Goal: Transaction & Acquisition: Obtain resource

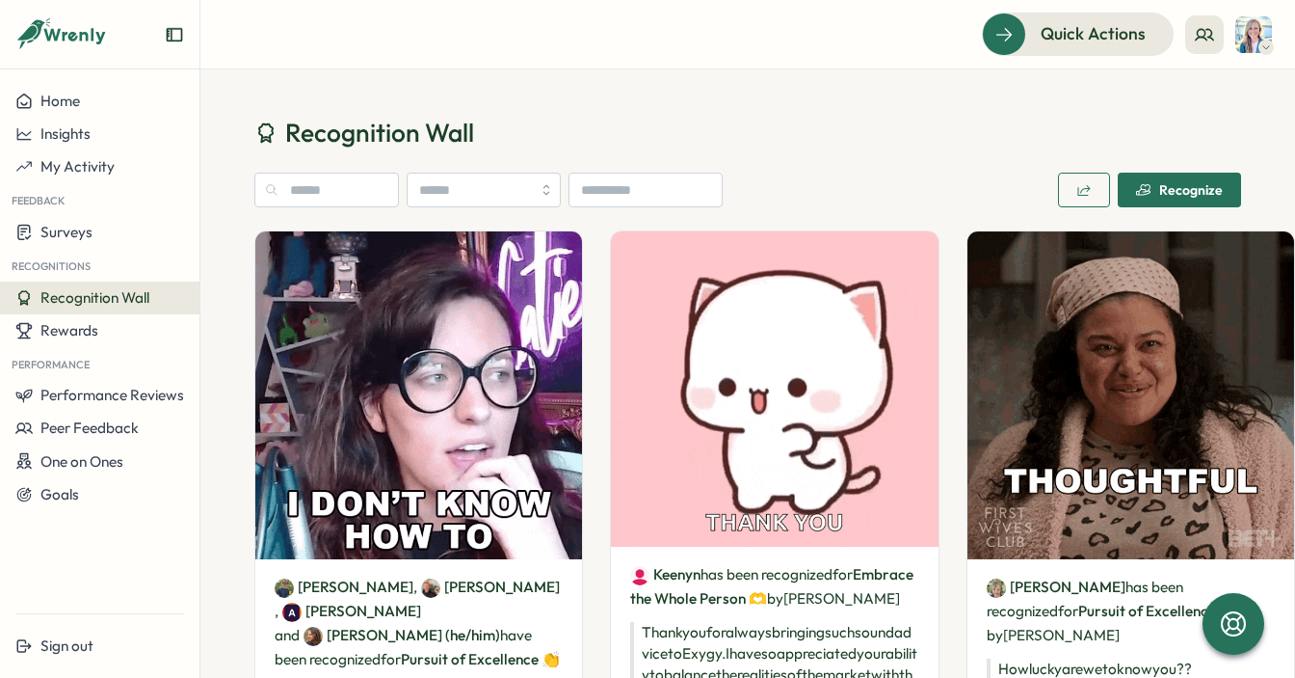
scroll to position [2500, 0]
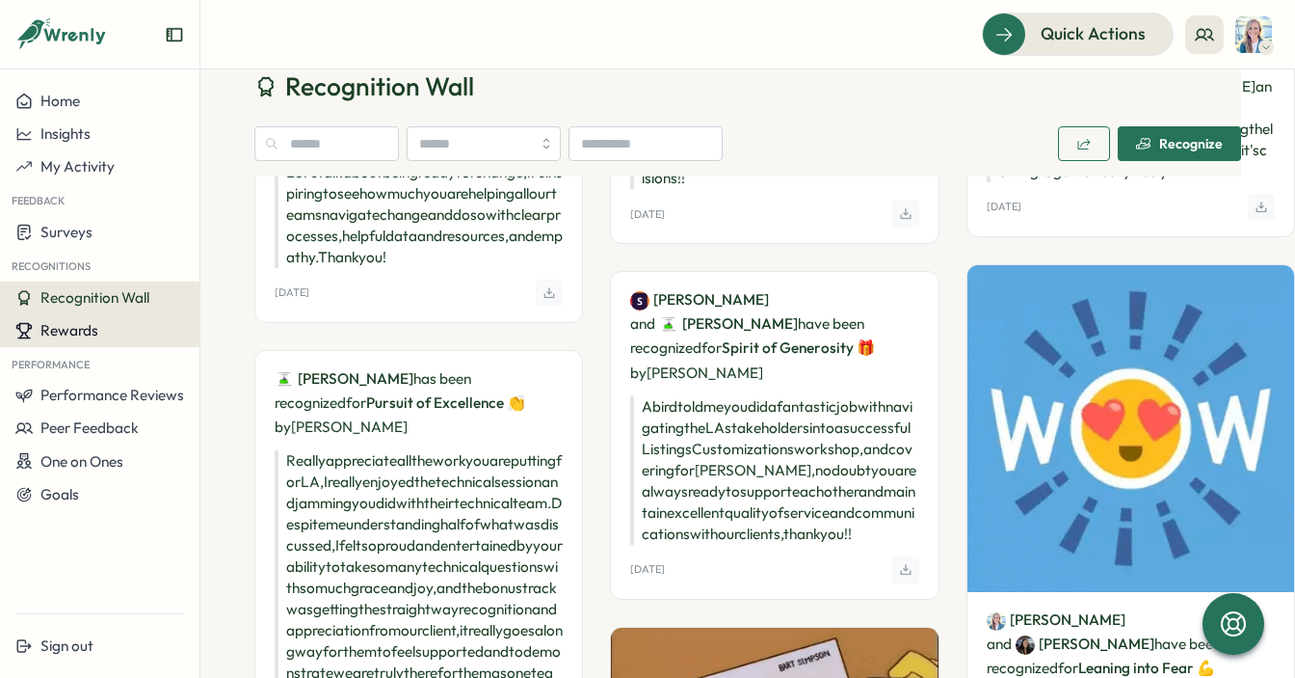
click at [112, 332] on div "Rewards" at bounding box center [99, 330] width 169 height 17
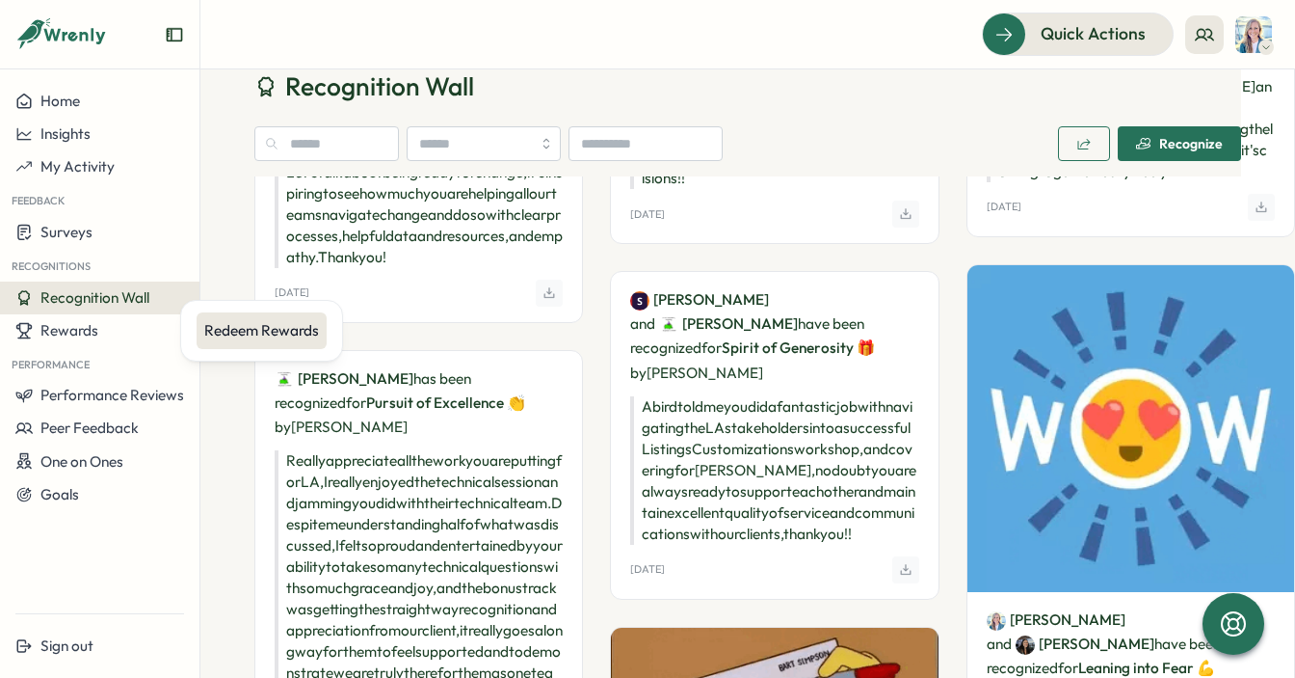
click at [220, 328] on div "Redeem Rewards" at bounding box center [261, 330] width 115 height 21
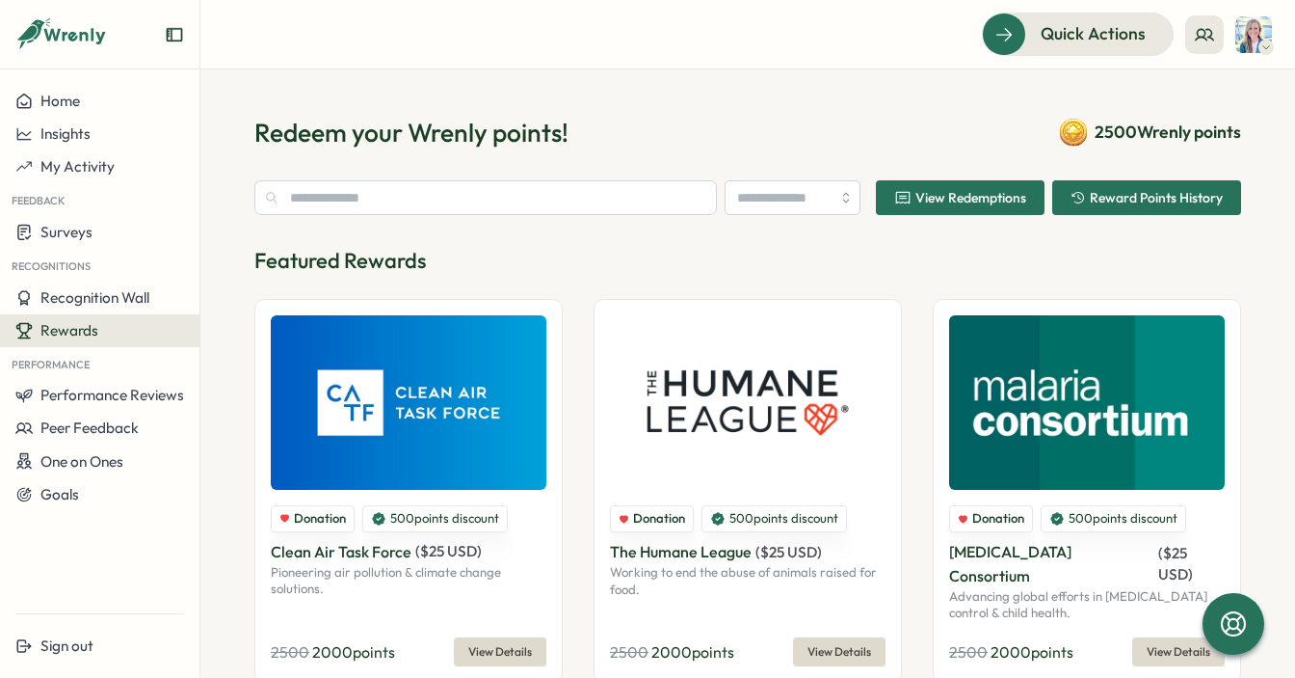
type input "**********"
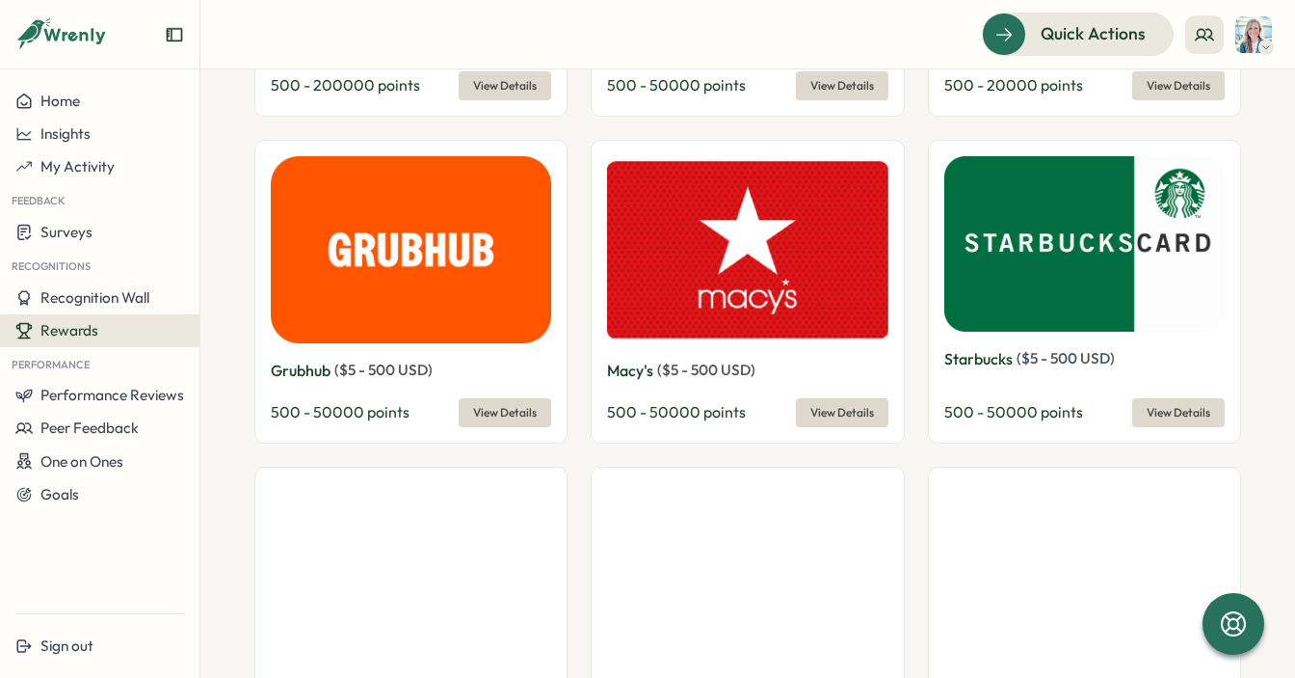
scroll to position [986, 0]
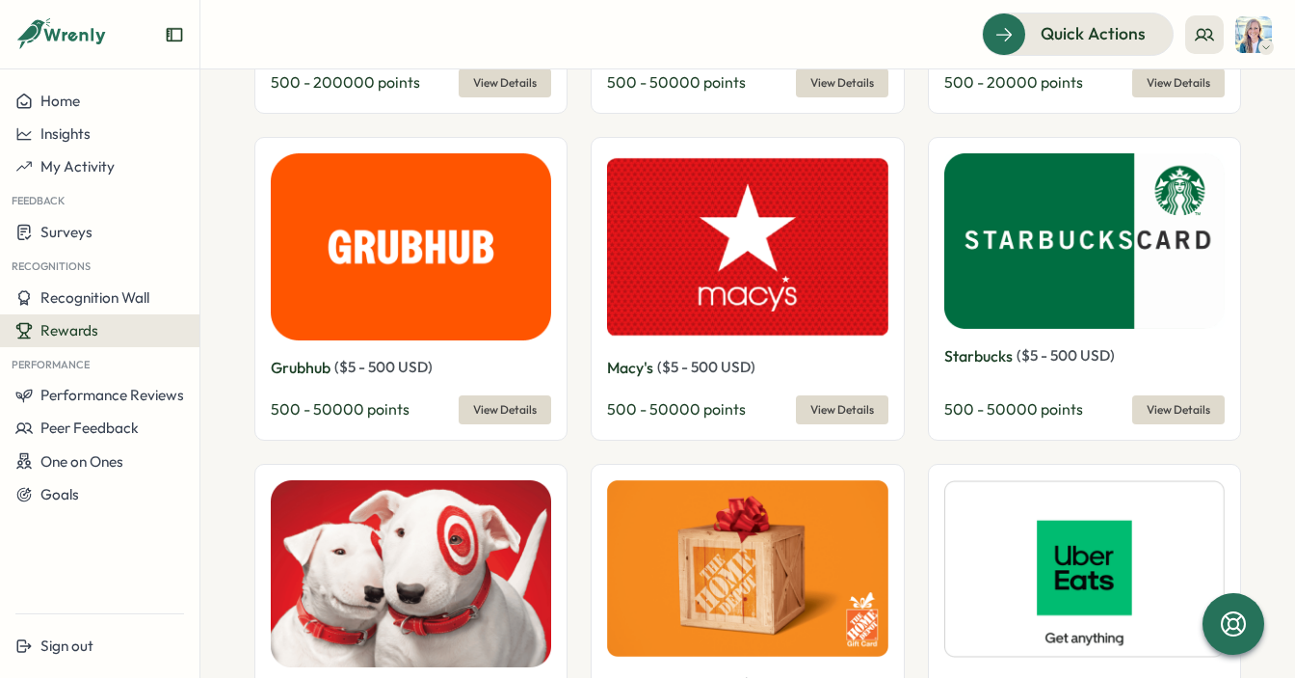
click at [1199, 396] on span "View Details" at bounding box center [1179, 409] width 64 height 27
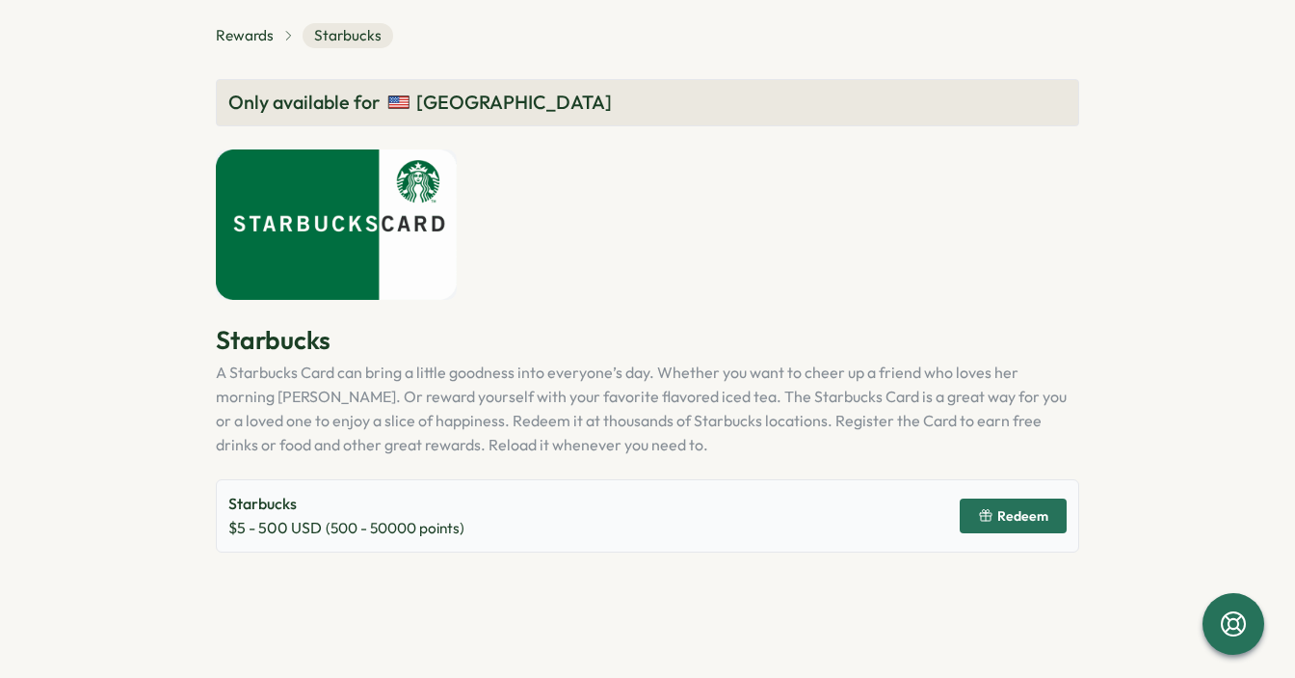
click at [977, 519] on button "Redeem" at bounding box center [1013, 515] width 107 height 35
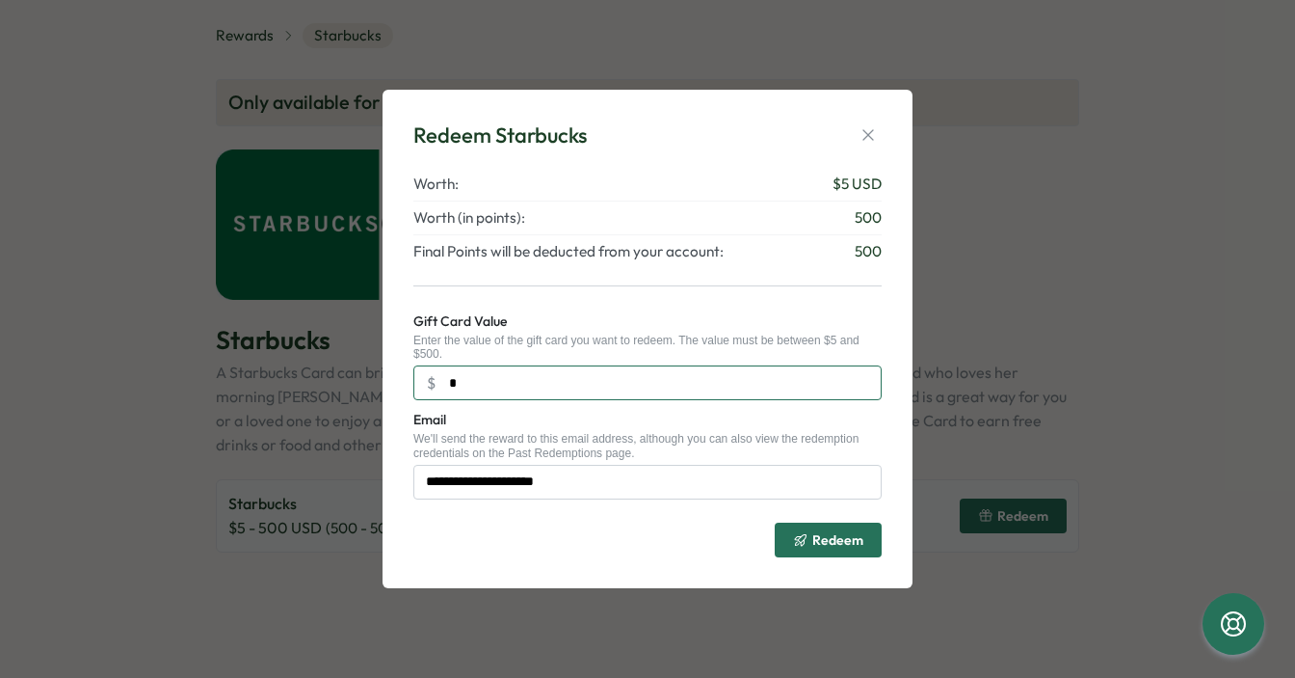
click at [508, 386] on input "*" at bounding box center [648, 382] width 468 height 35
type input "***"
click at [863, 123] on button "button" at bounding box center [868, 134] width 27 height 27
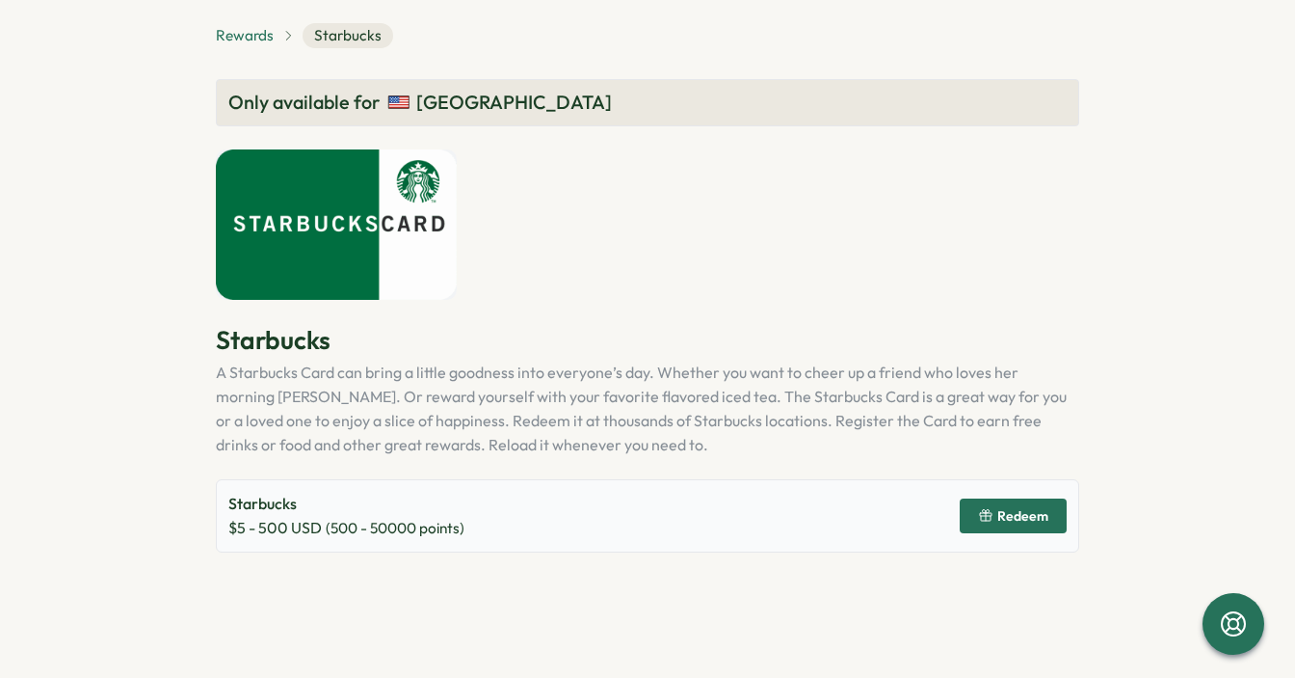
click at [244, 34] on span "Rewards" at bounding box center [245, 35] width 58 height 21
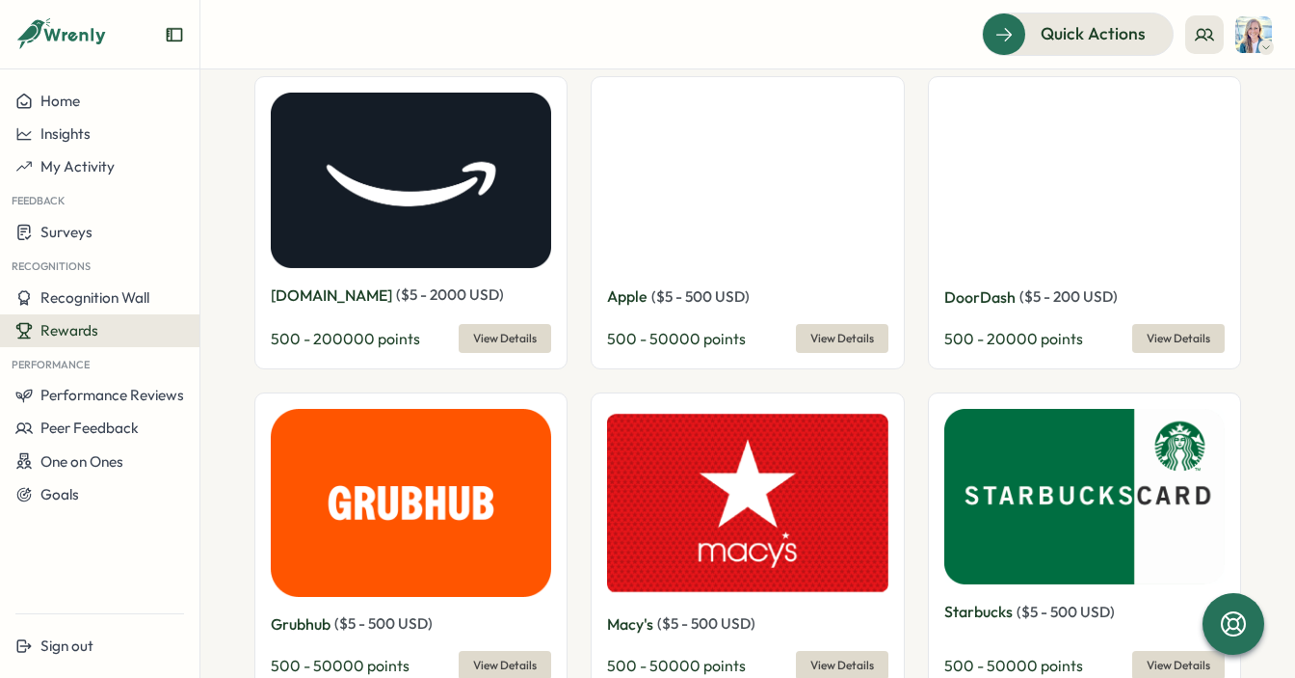
scroll to position [761, 0]
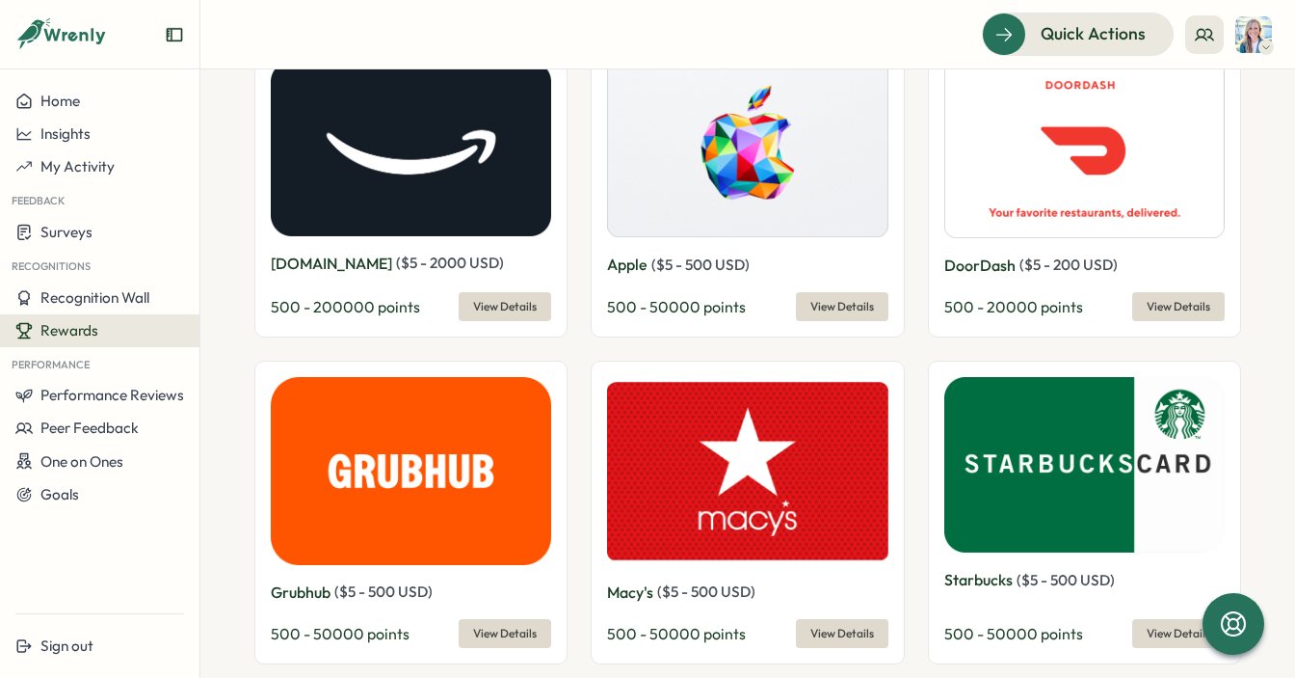
click at [981, 426] on img at bounding box center [1085, 464] width 280 height 175
